Goal: Browse casually: Explore the website without a specific task or goal

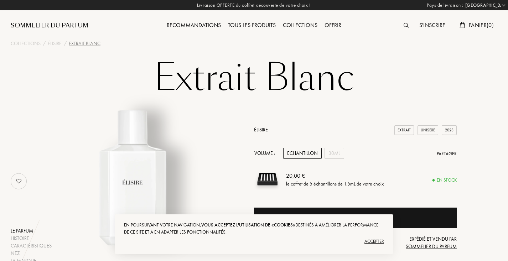
select select "FR"
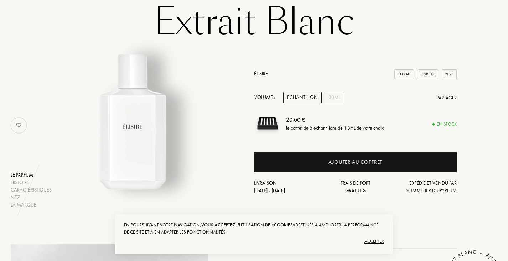
scroll to position [57, 0]
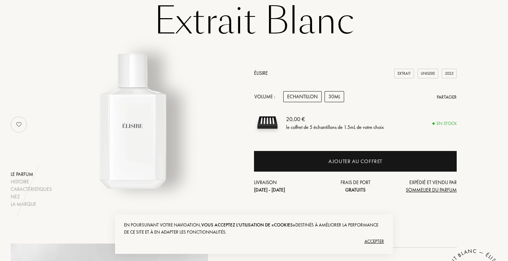
click at [333, 99] on div "30mL" at bounding box center [334, 96] width 20 height 11
click at [312, 99] on div "Echantillon" at bounding box center [302, 96] width 38 height 11
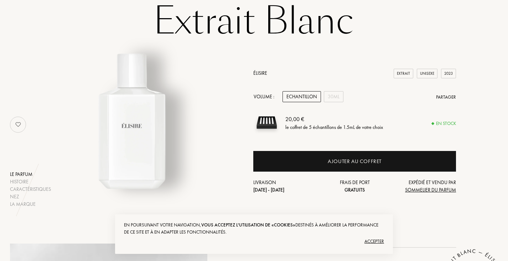
scroll to position [57, 1]
click at [259, 73] on link "Élisire" at bounding box center [260, 73] width 14 height 6
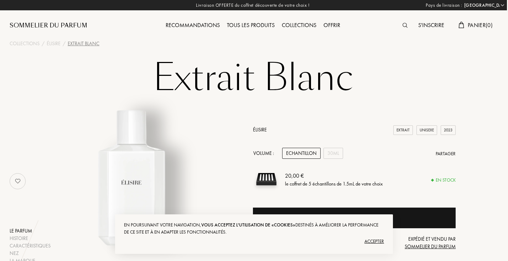
scroll to position [4, 1]
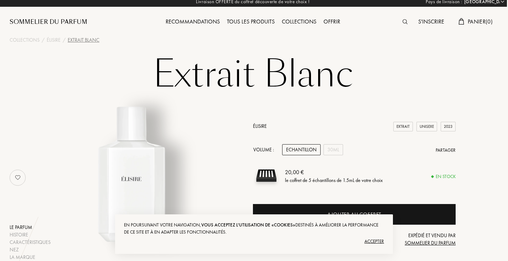
click at [57, 20] on div "Sommelier du Parfum" at bounding box center [49, 22] width 78 height 9
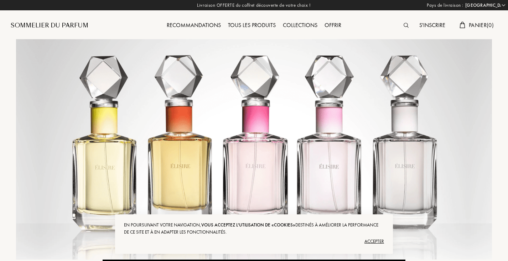
select select "FR"
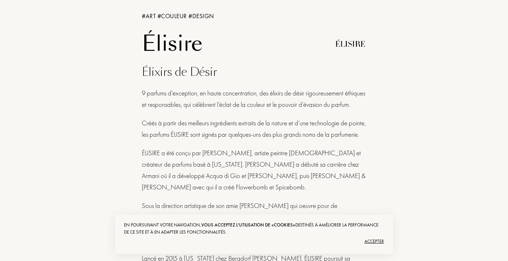
scroll to position [322, 0]
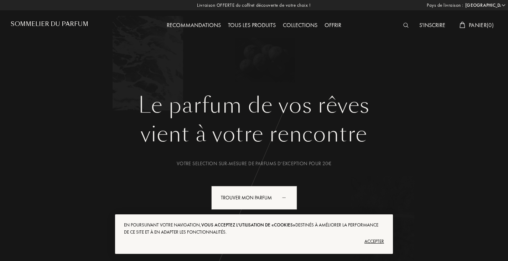
select select "FR"
